Goal: Check status: Check status

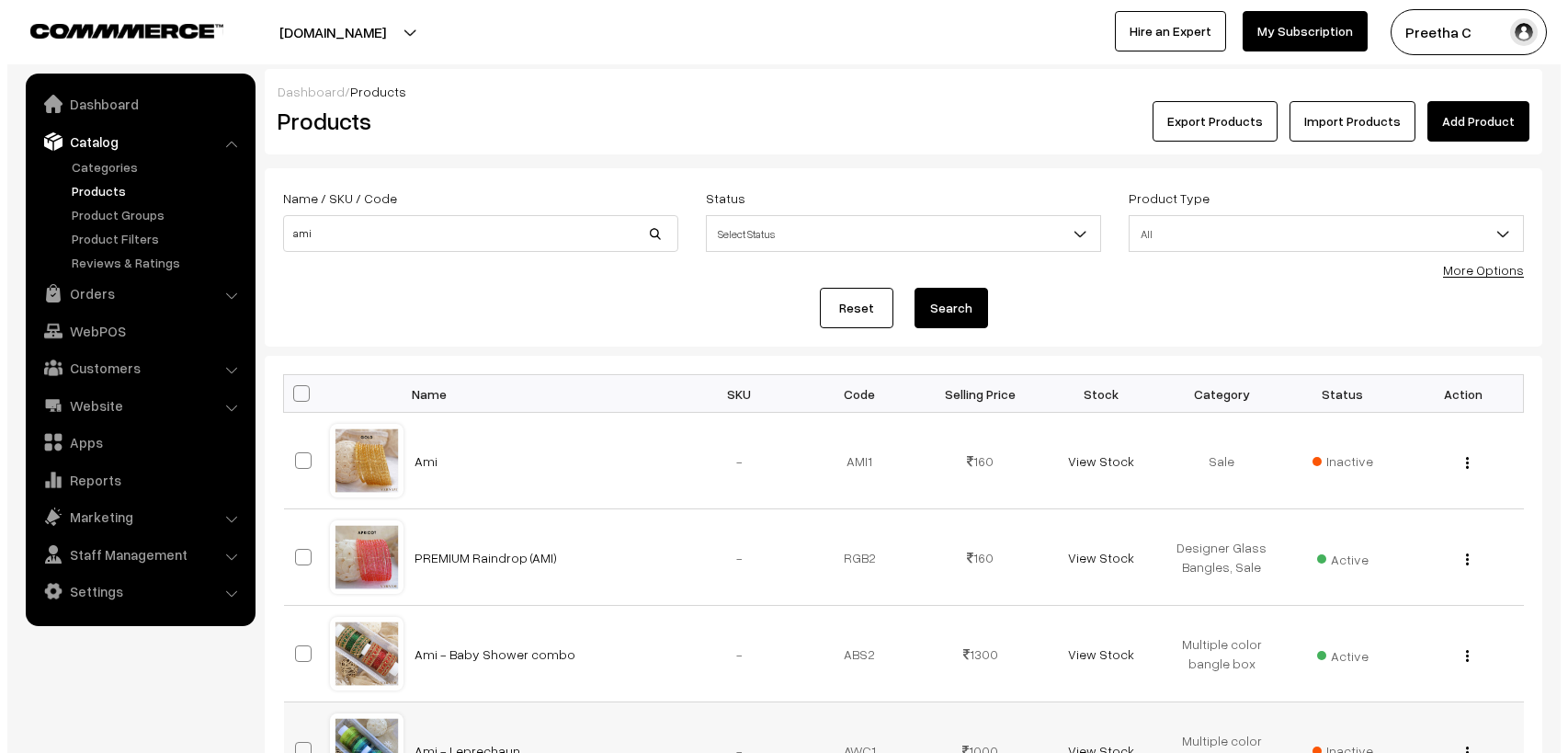
scroll to position [408, 0]
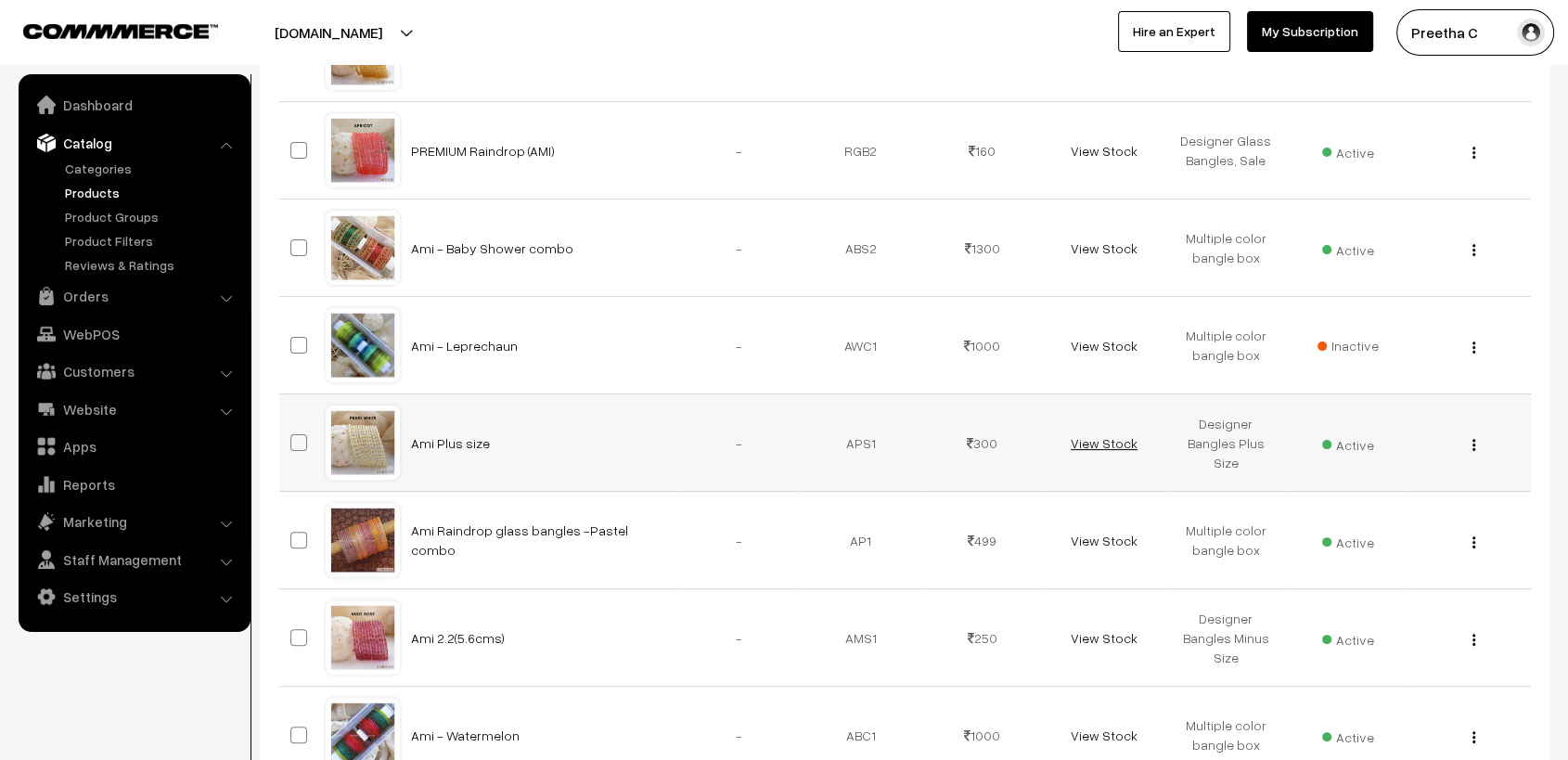
click at [1106, 445] on link "View Stock" at bounding box center [1104, 443] width 67 height 16
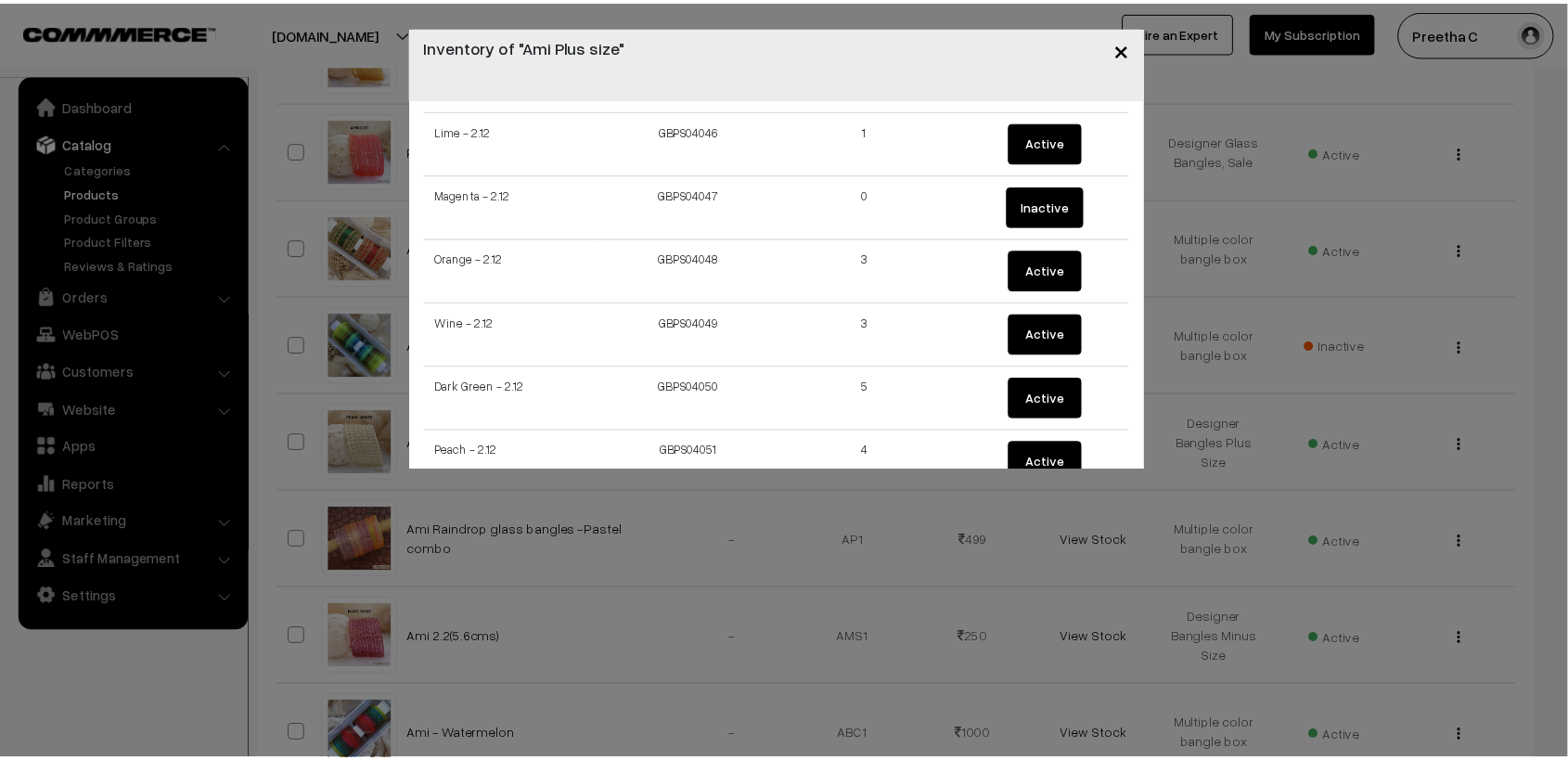
scroll to position [3092, 0]
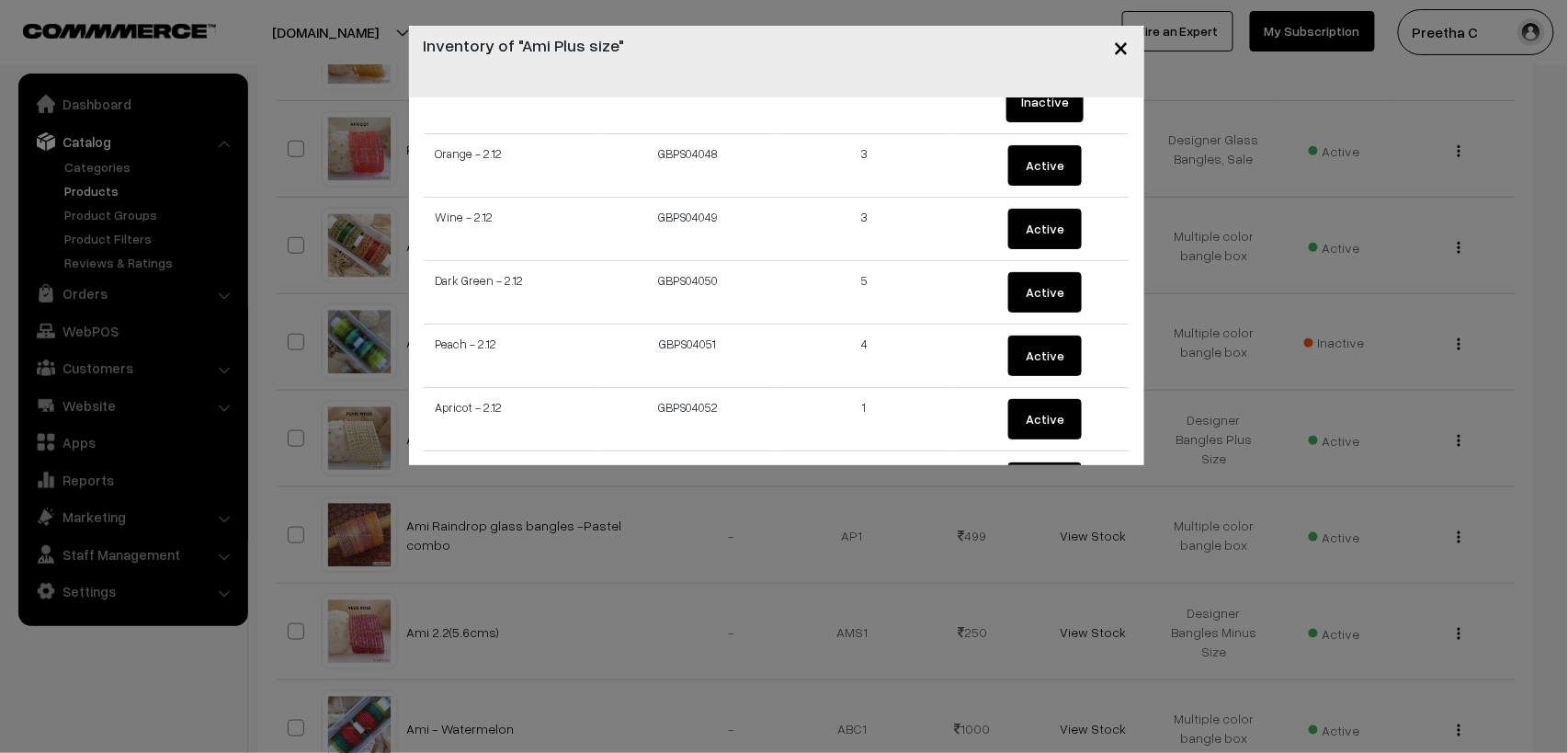
click at [1127, 42] on span "×" at bounding box center [1122, 46] width 16 height 34
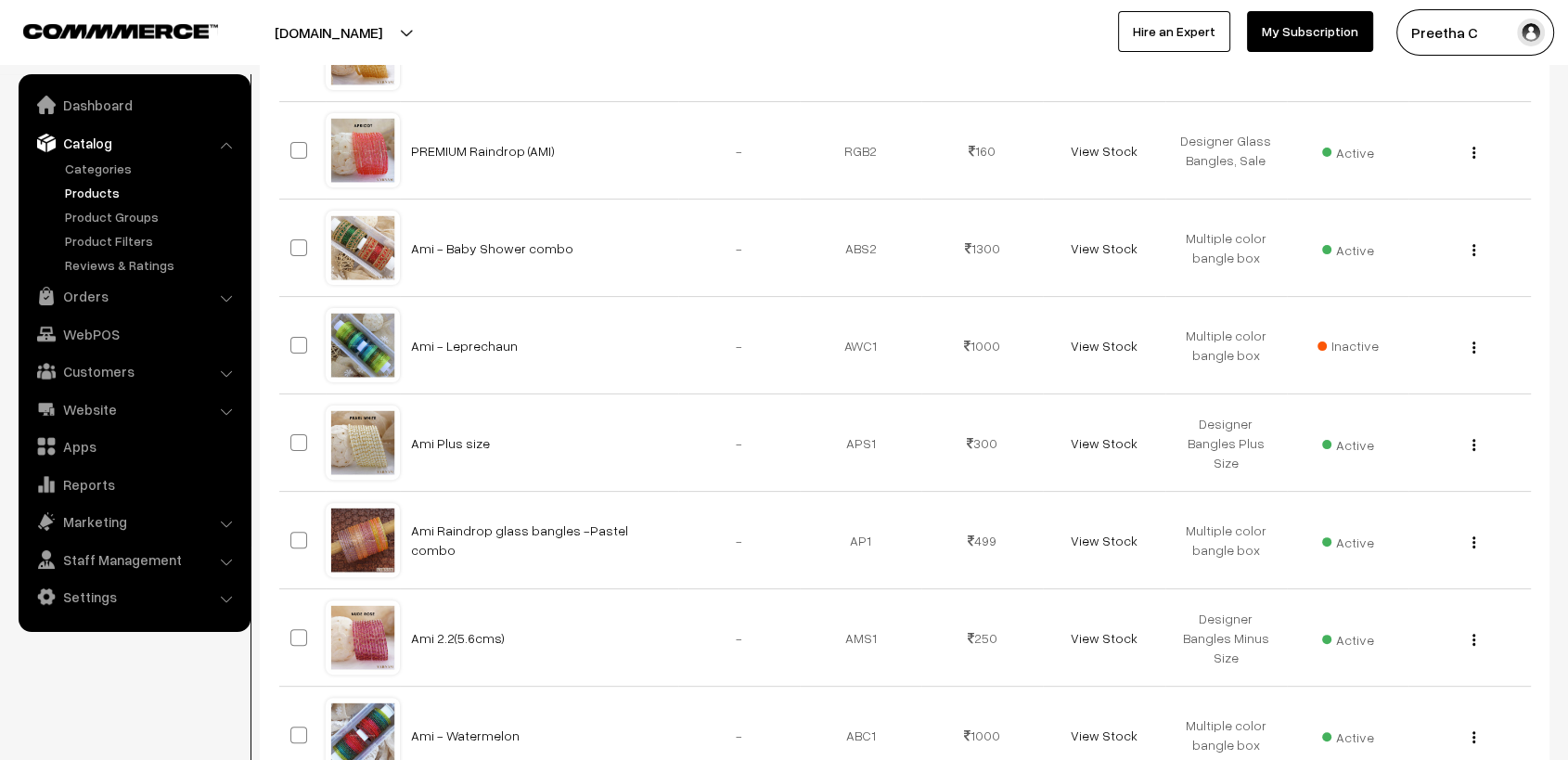
click at [663, 52] on div at bounding box center [387, 32] width 766 height 46
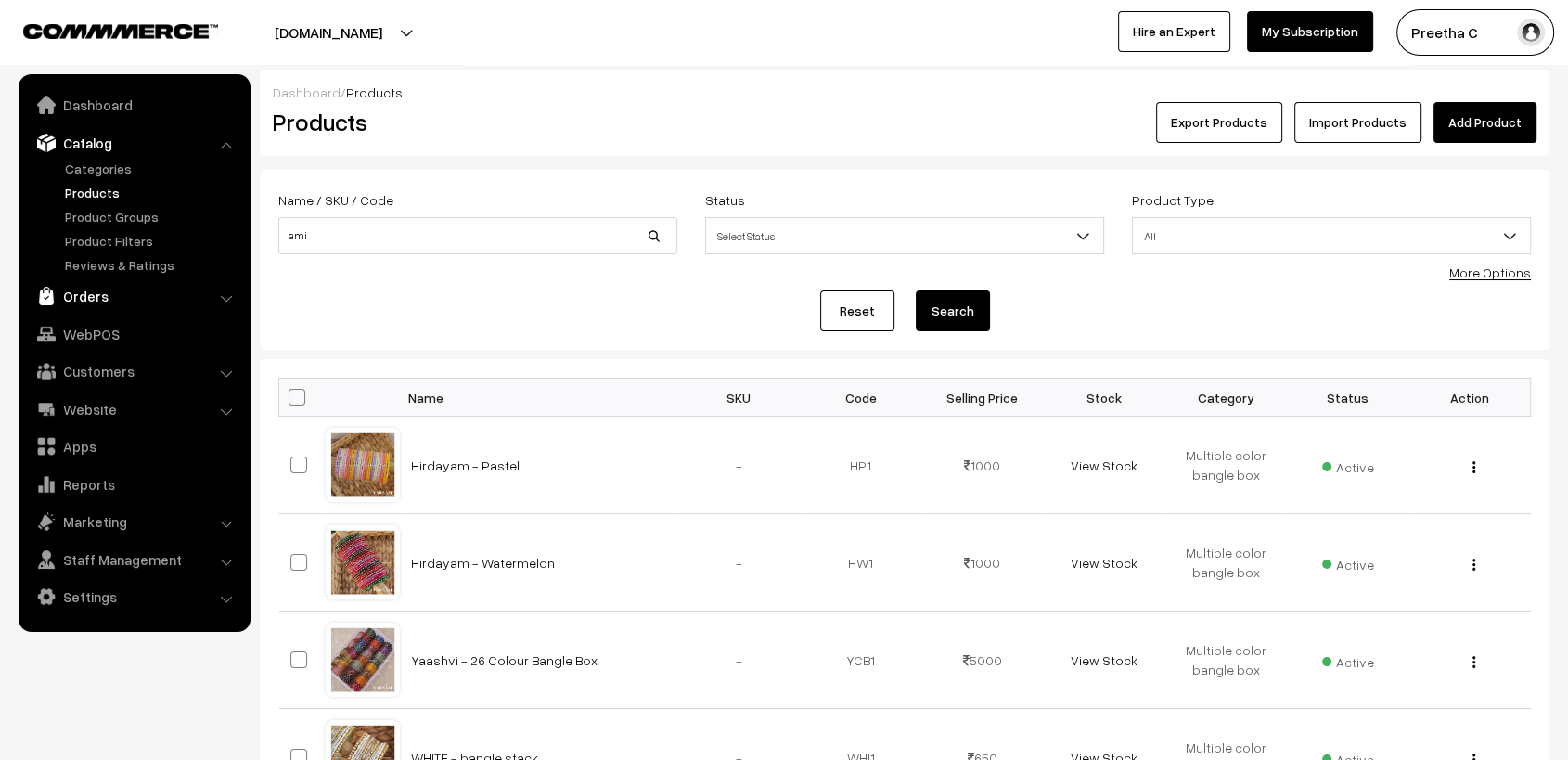
click at [75, 293] on link "Orders" at bounding box center [134, 296] width 221 height 33
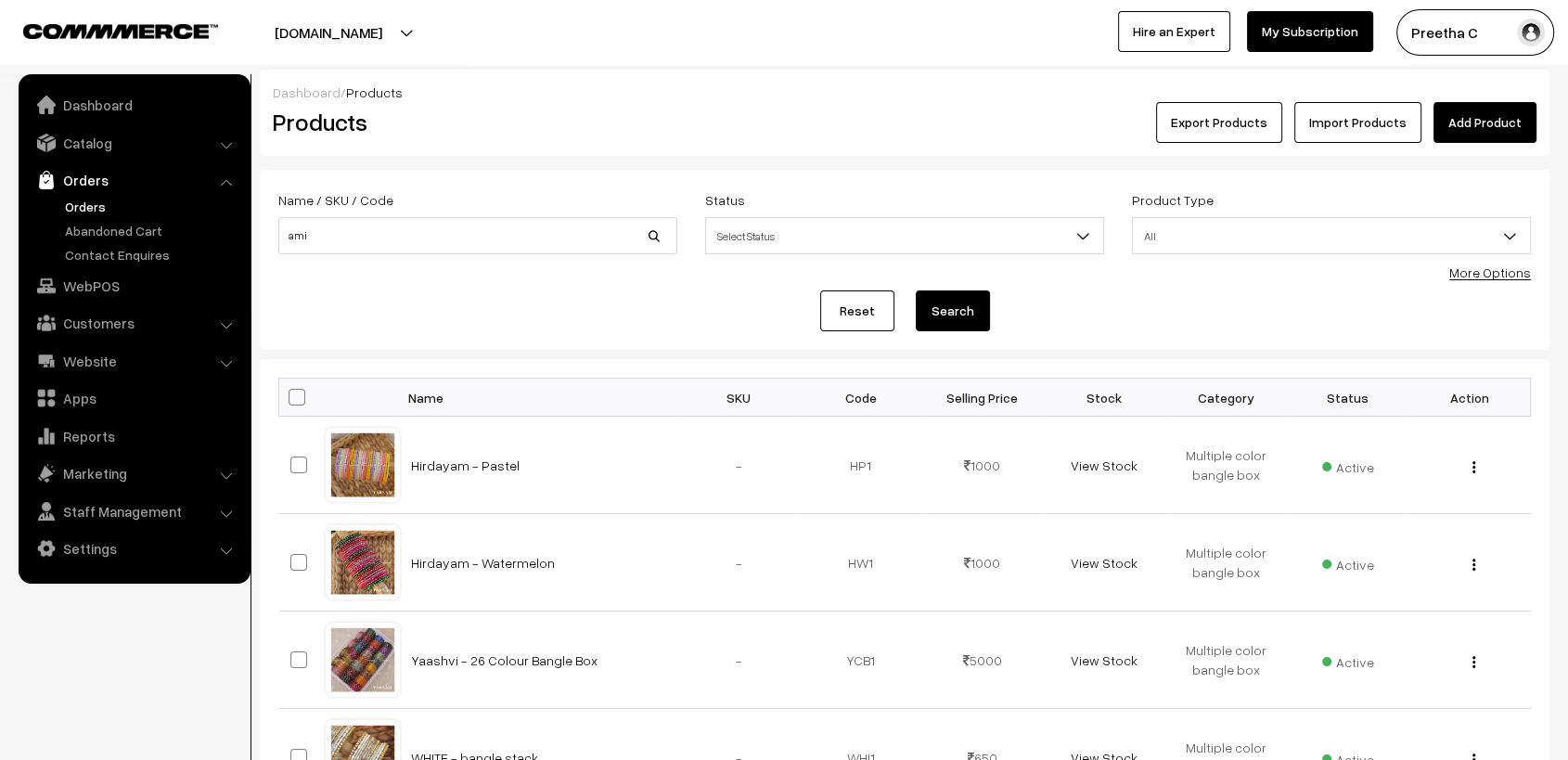
click at [78, 208] on link "Orders" at bounding box center [152, 206] width 184 height 20
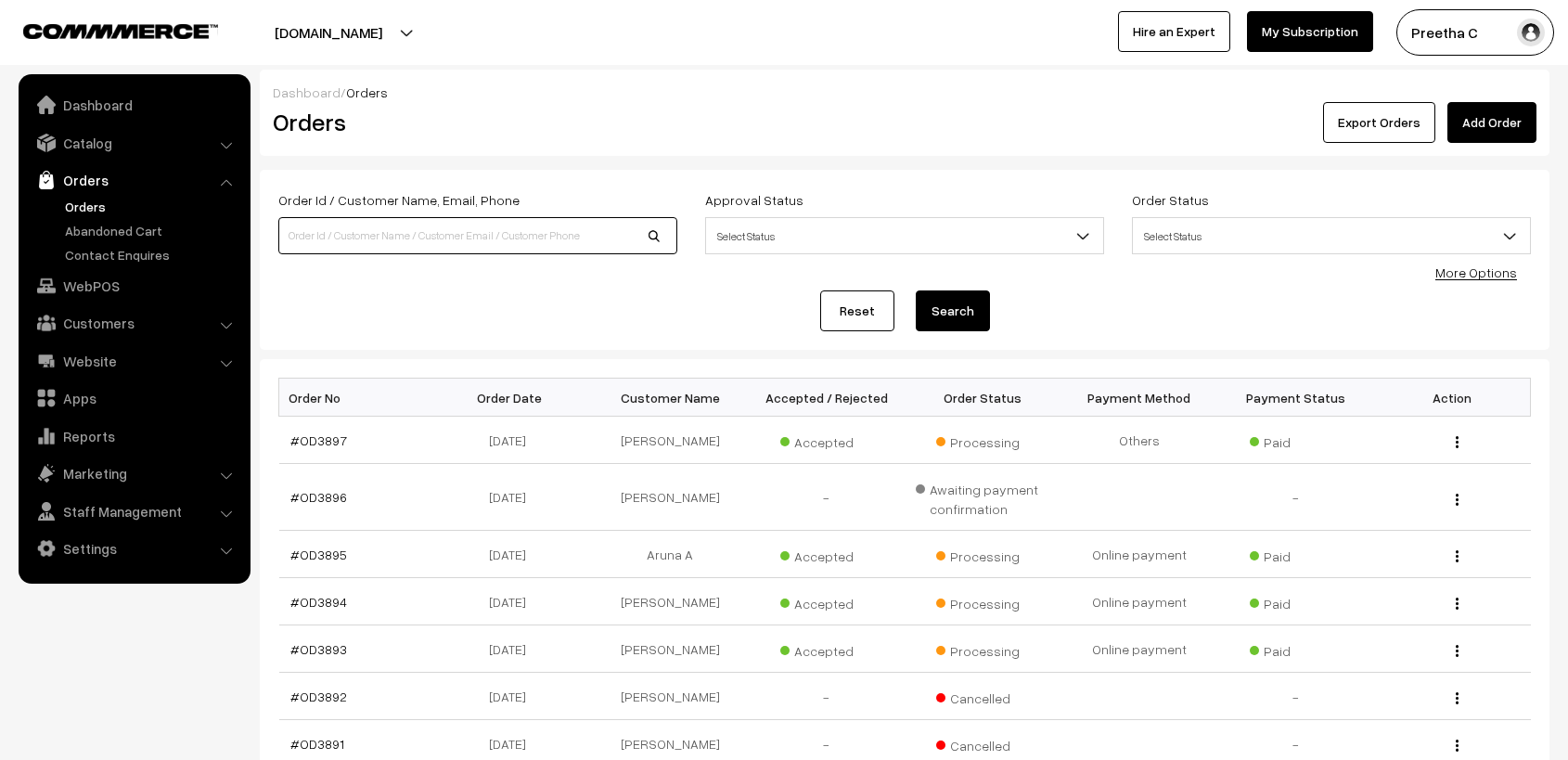
drag, startPoint x: 0, startPoint y: 0, endPoint x: 334, endPoint y: 245, distance: 414.2
click at [334, 245] on input at bounding box center [478, 235] width 399 height 37
type input "od3872"
click at [916, 291] on button "Search" at bounding box center [953, 311] width 75 height 41
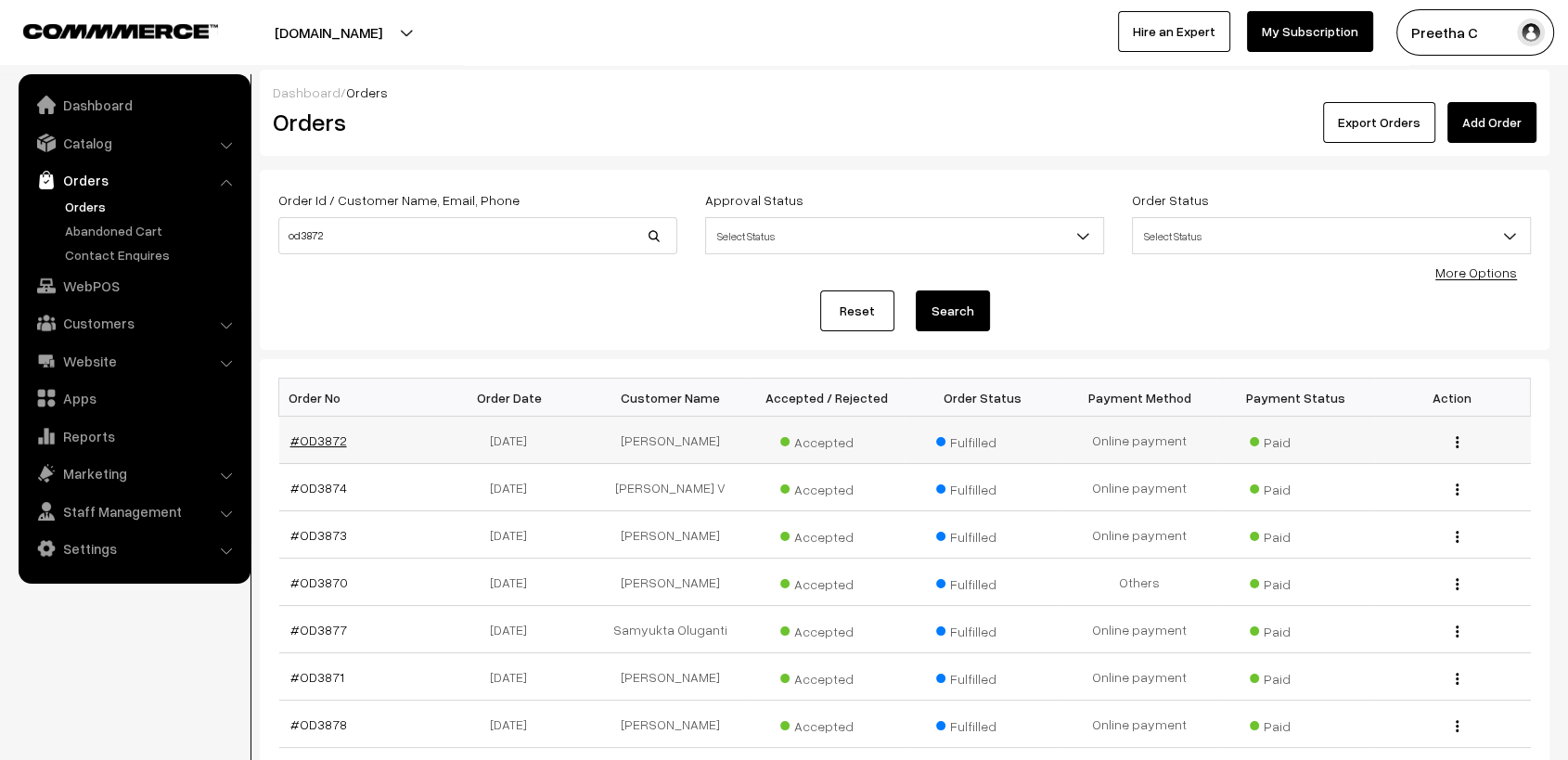
click at [327, 440] on link "#OD3872" at bounding box center [319, 440] width 57 height 16
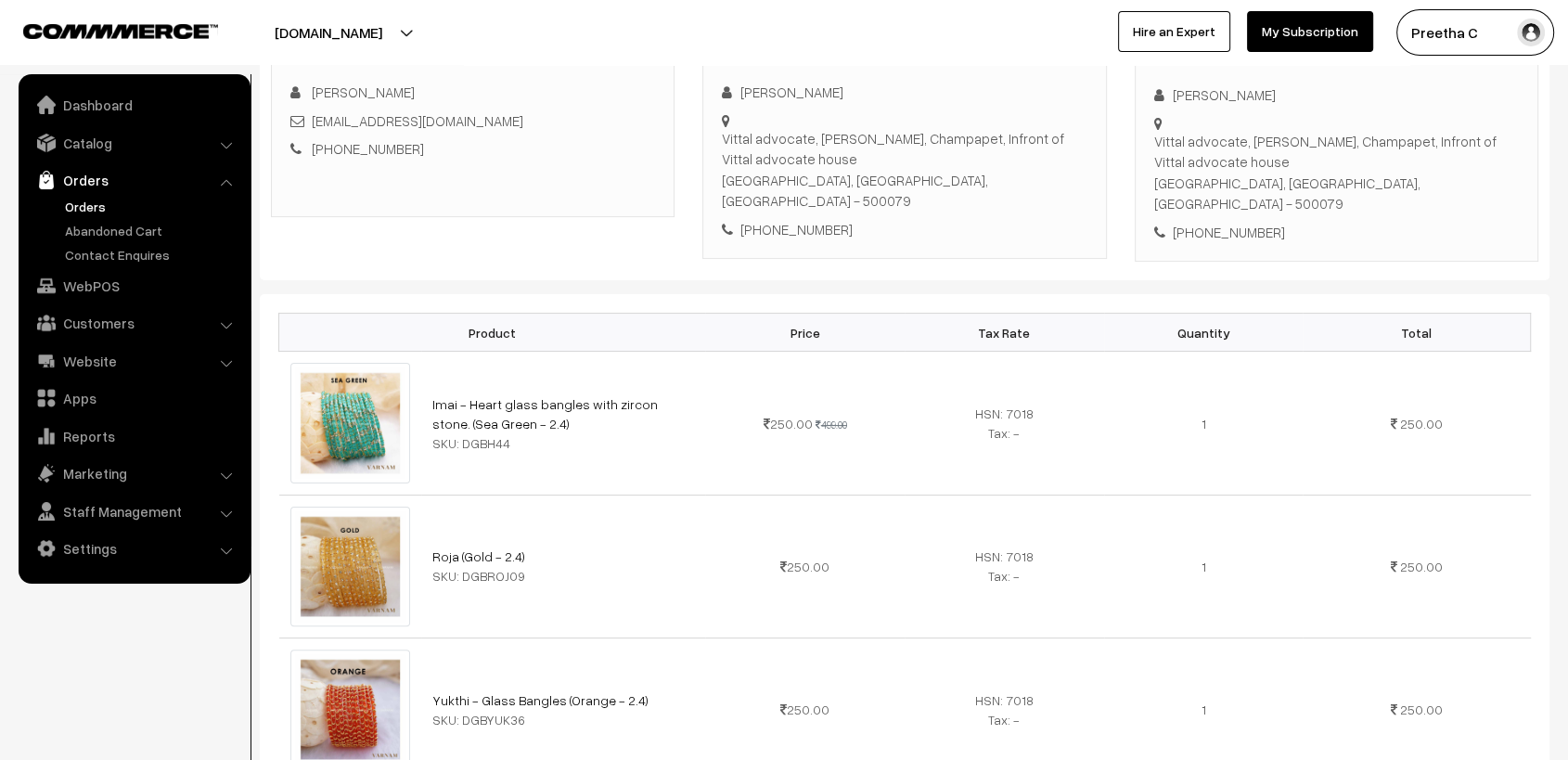
scroll to position [206, 0]
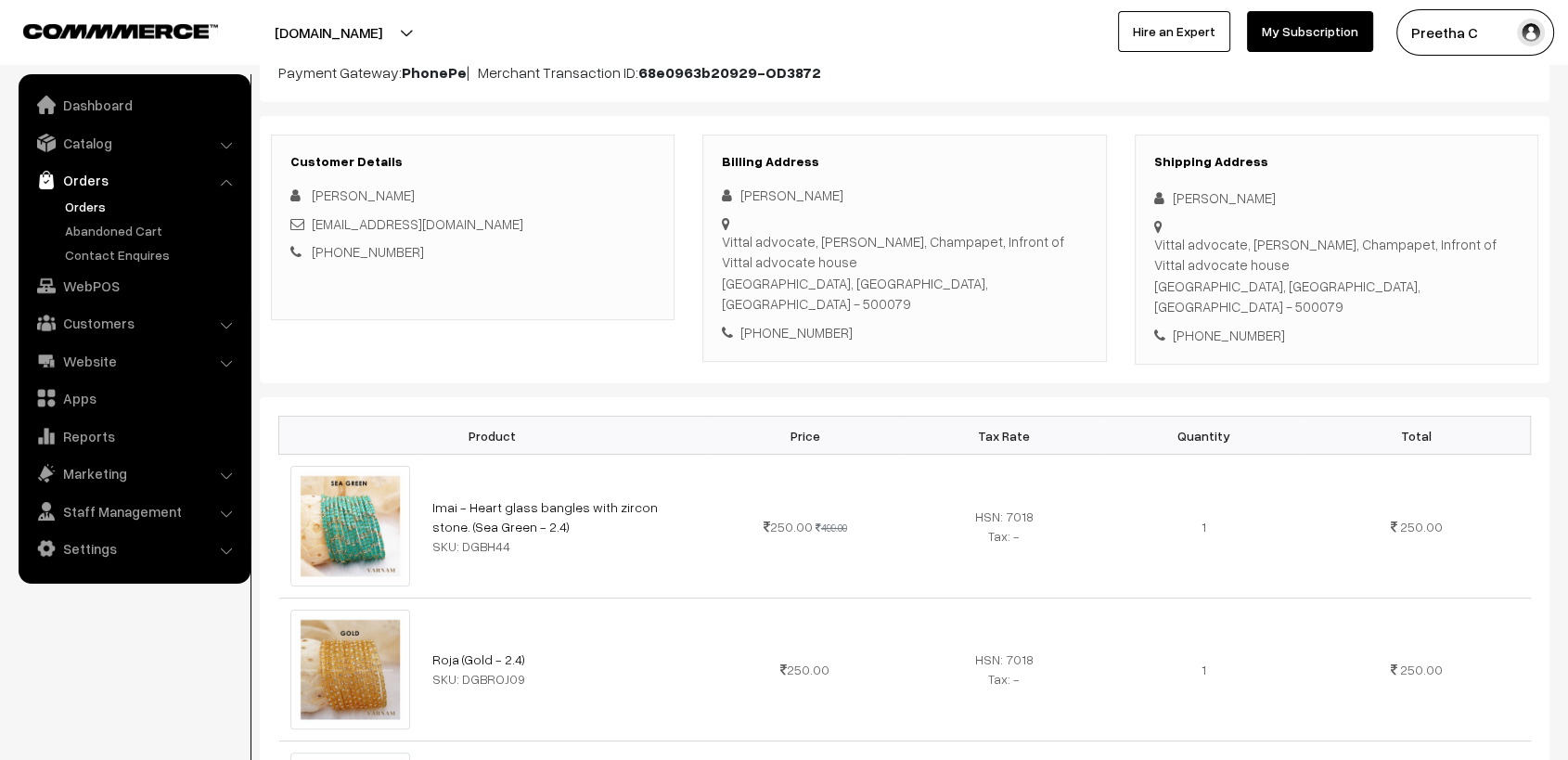
drag, startPoint x: 868, startPoint y: 197, endPoint x: 740, endPoint y: 200, distance: 128.0
click at [740, 200] on div "[PERSON_NAME]" at bounding box center [903, 195] width 364 height 22
copy div "[PERSON_NAME]"
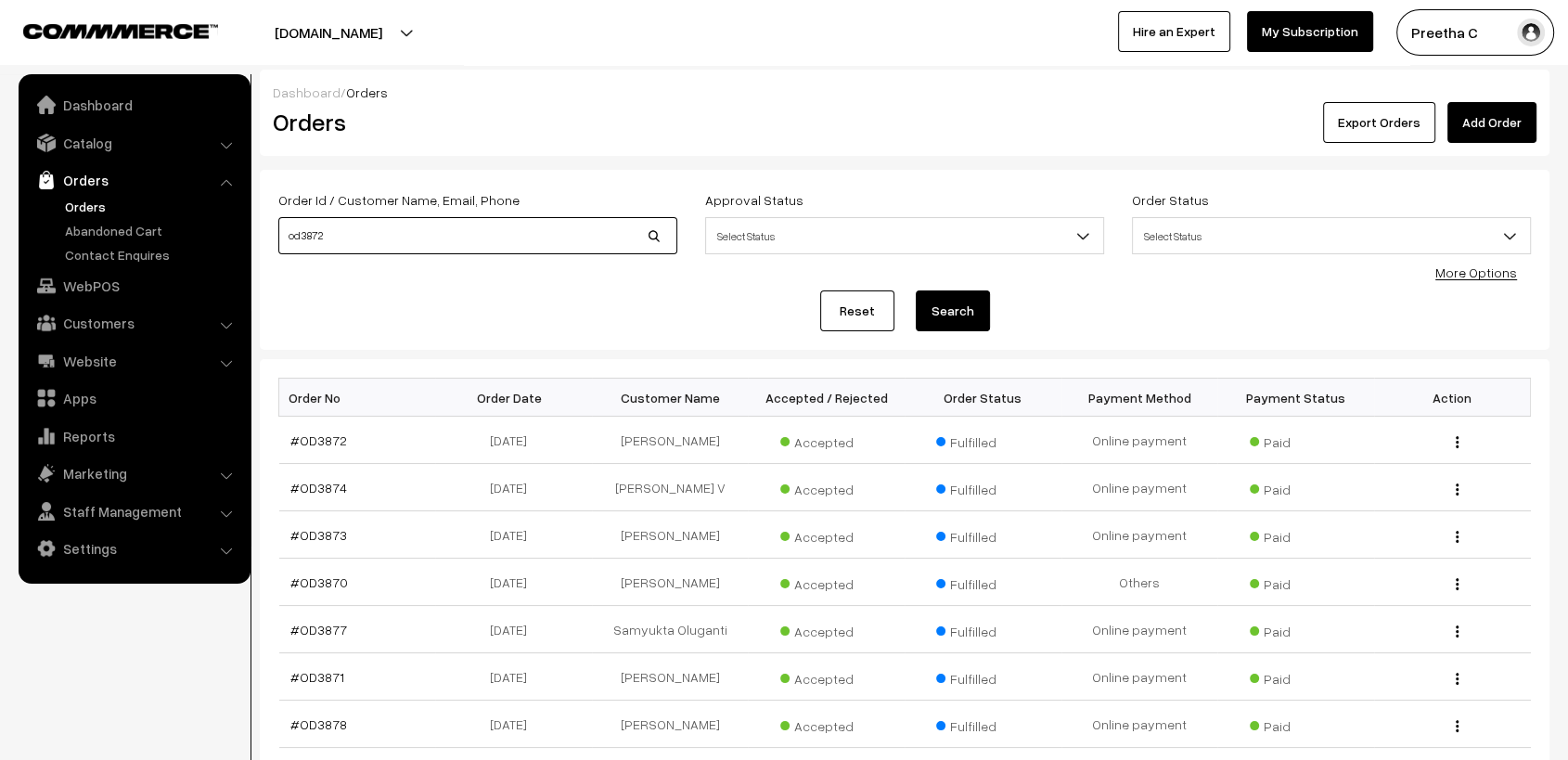
drag, startPoint x: 464, startPoint y: 234, endPoint x: 244, endPoint y: 232, distance: 220.0
click at [244, 232] on body "Thank you for showing interest. Our team will call you shortly. Close [DOMAIN_N…" at bounding box center [784, 568] width 1568 height 1138
paste input "[PERSON_NAME]"
type input "[PERSON_NAME]"
click at [916, 291] on button "Search" at bounding box center [953, 311] width 75 height 41
